Goal: Task Accomplishment & Management: Manage account settings

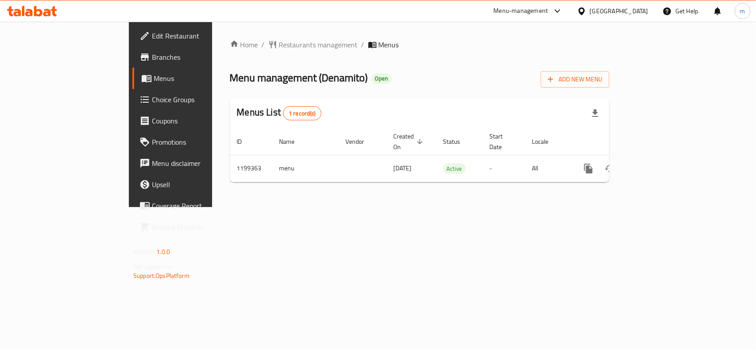
click at [152, 99] on span "Choice Groups" at bounding box center [200, 99] width 96 height 11
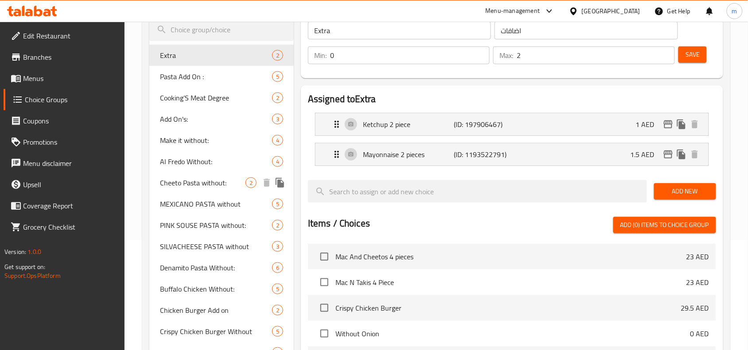
scroll to position [111, 0]
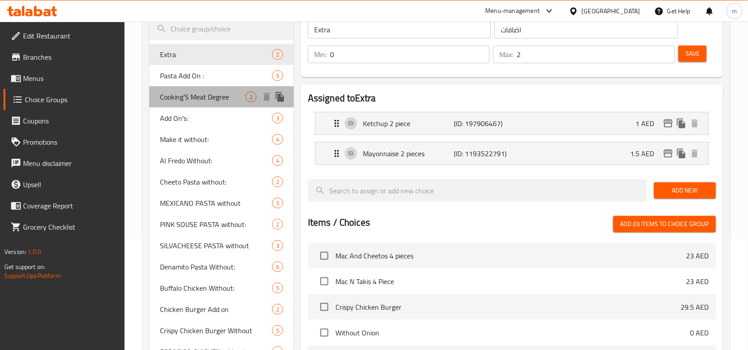
click at [211, 103] on div "Cooking’S Meat Degree 2" at bounding box center [221, 96] width 144 height 21
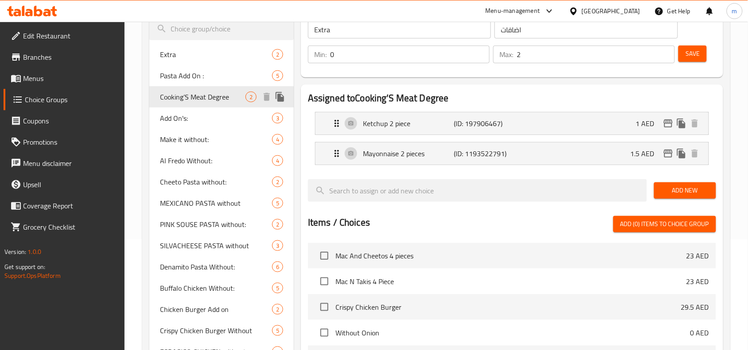
type input "Cooking’S Meat Degree"
type input "درجة طبخ اللحوم"
type input "1"
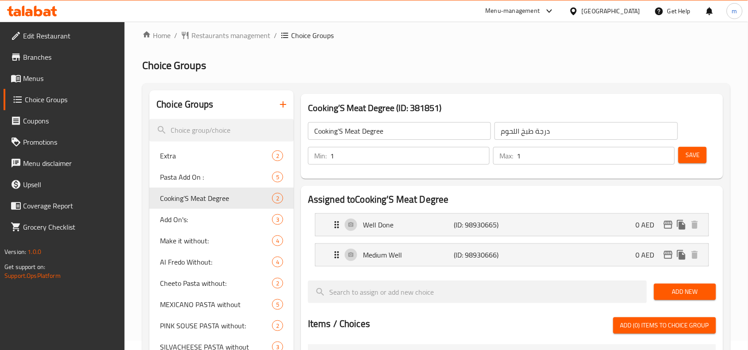
scroll to position [0, 0]
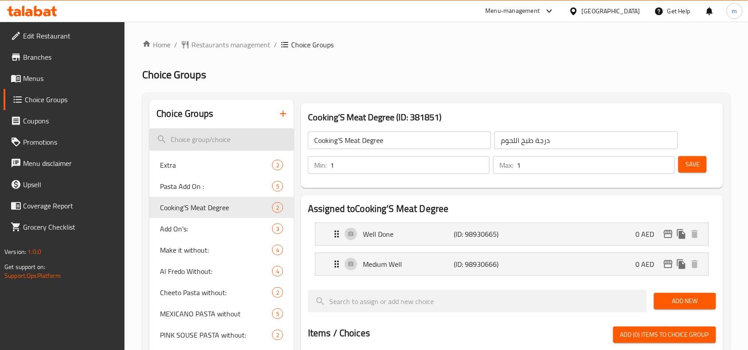
click at [198, 138] on input "search" at bounding box center [221, 139] width 144 height 23
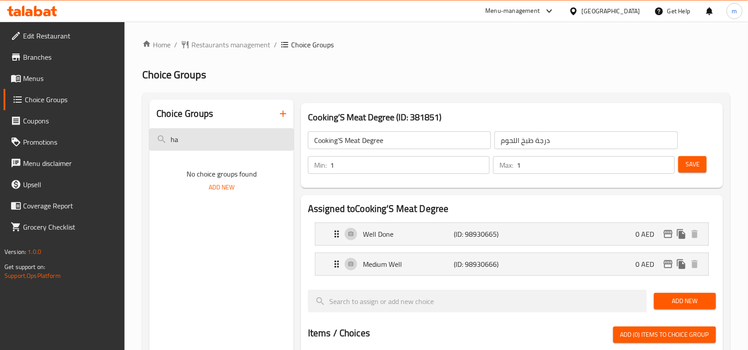
type input "h"
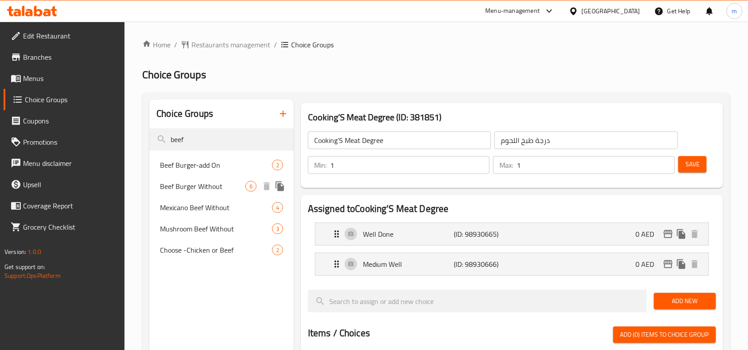
type input "beef"
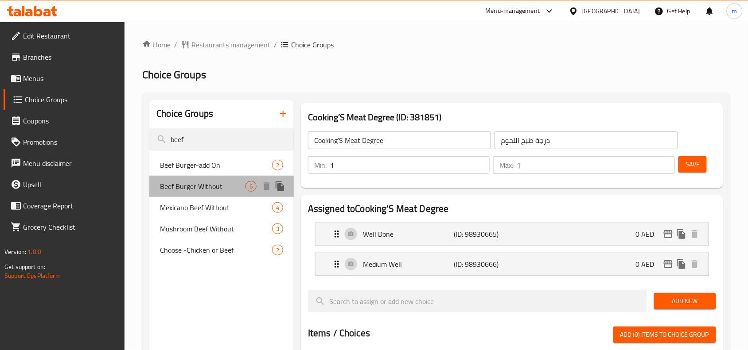
click at [217, 184] on span "Beef Burger Without" at bounding box center [202, 186] width 85 height 11
type input "Beef Burger Without"
type input "بيف برجر بدون"
type input "0"
type input "6"
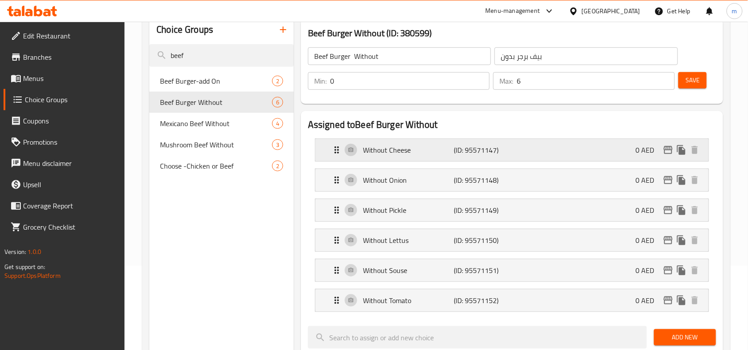
scroll to position [111, 0]
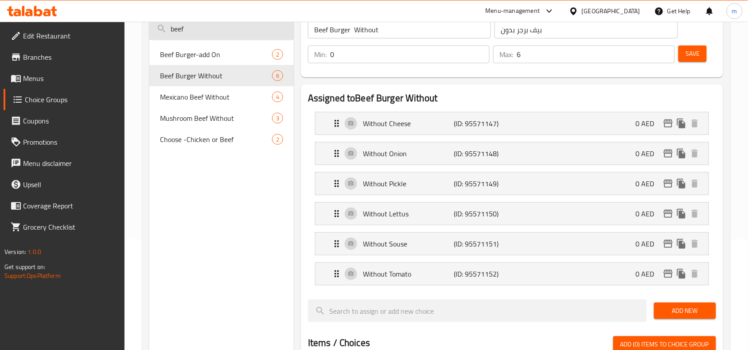
drag, startPoint x: 196, startPoint y: 32, endPoint x: 157, endPoint y: 35, distance: 38.6
click at [157, 35] on input "beef" at bounding box center [221, 29] width 144 height 23
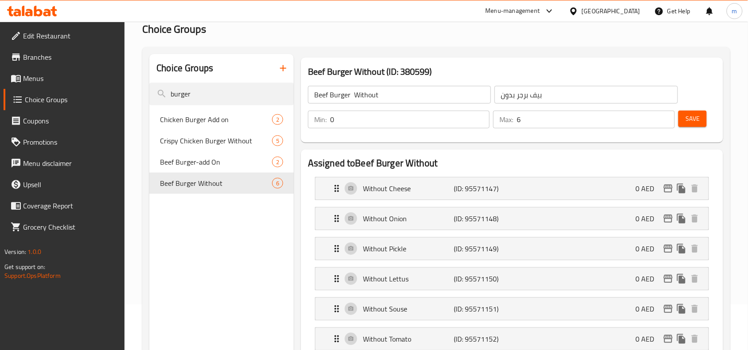
scroll to position [0, 0]
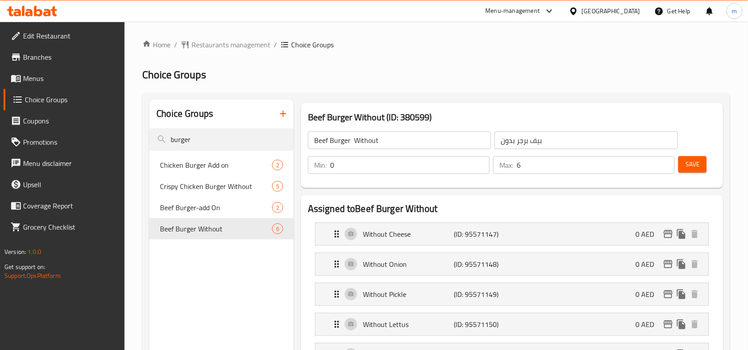
type input "burger"
click at [218, 48] on span "Restaurants management" at bounding box center [230, 44] width 79 height 11
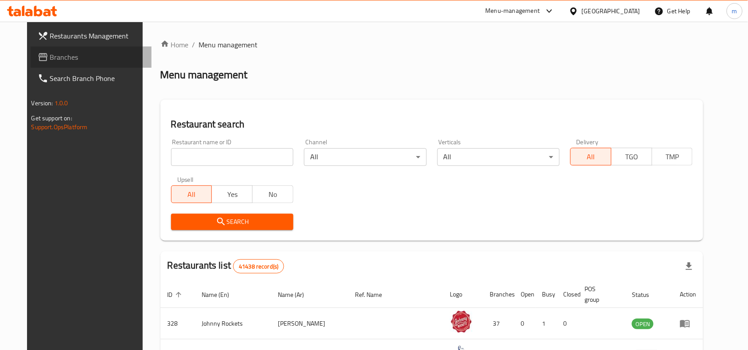
click at [50, 54] on span "Branches" at bounding box center [97, 57] width 95 height 11
